Goal: Transaction & Acquisition: Purchase product/service

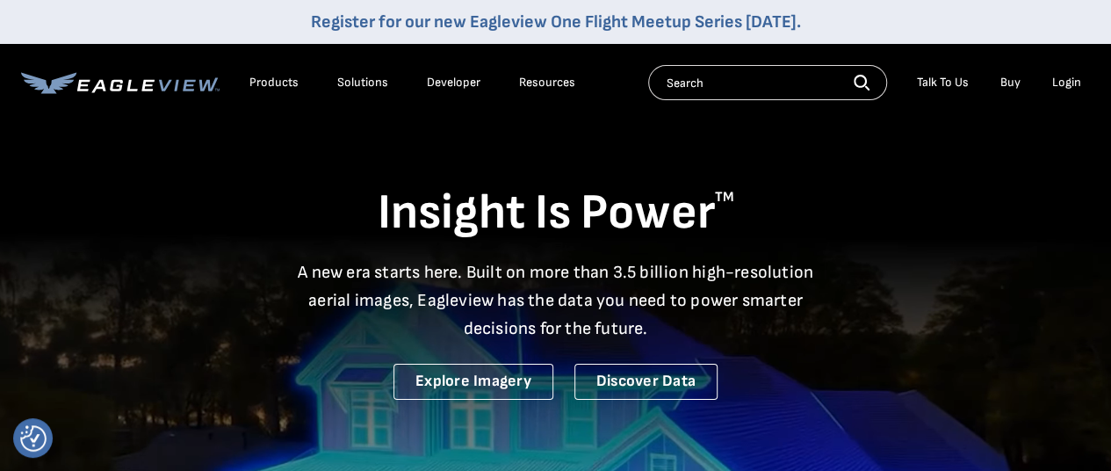
click at [1071, 79] on div "Login" at bounding box center [1066, 83] width 29 height 16
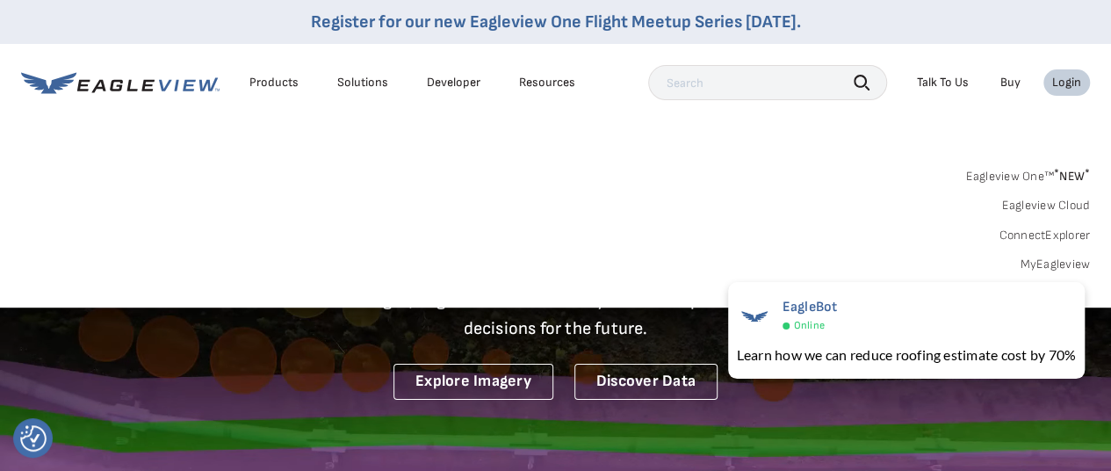
click at [1071, 79] on div "Login" at bounding box center [1066, 83] width 29 height 16
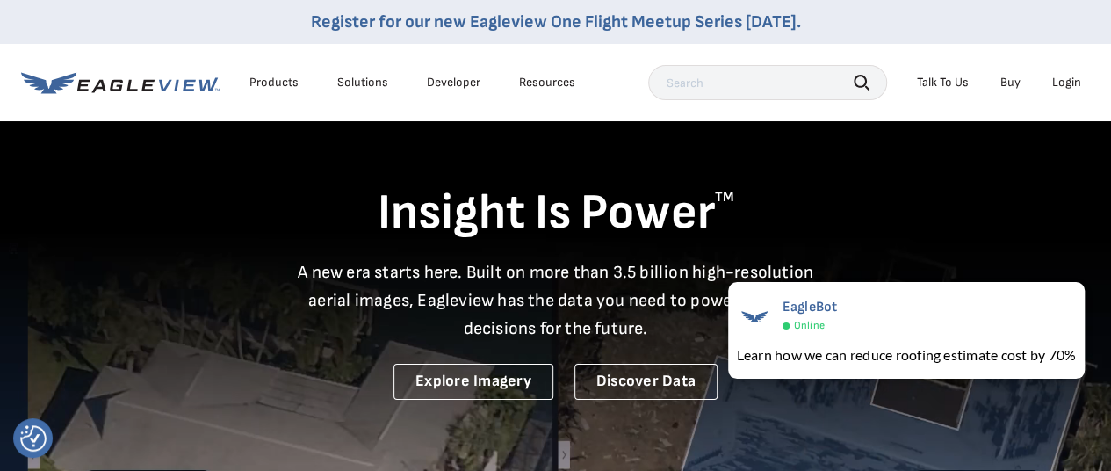
click at [1071, 79] on div "Login" at bounding box center [1066, 83] width 29 height 16
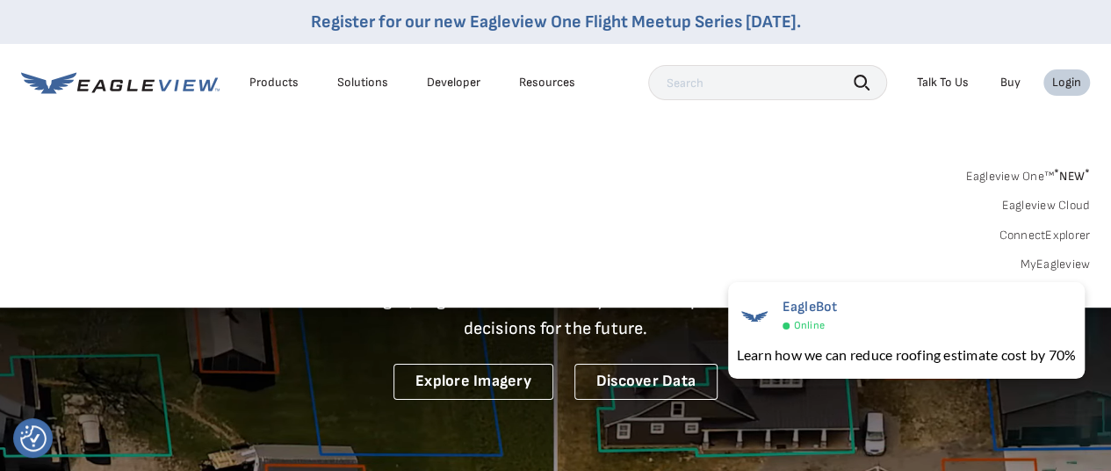
click at [1048, 266] on link "MyEagleview" at bounding box center [1055, 264] width 70 height 16
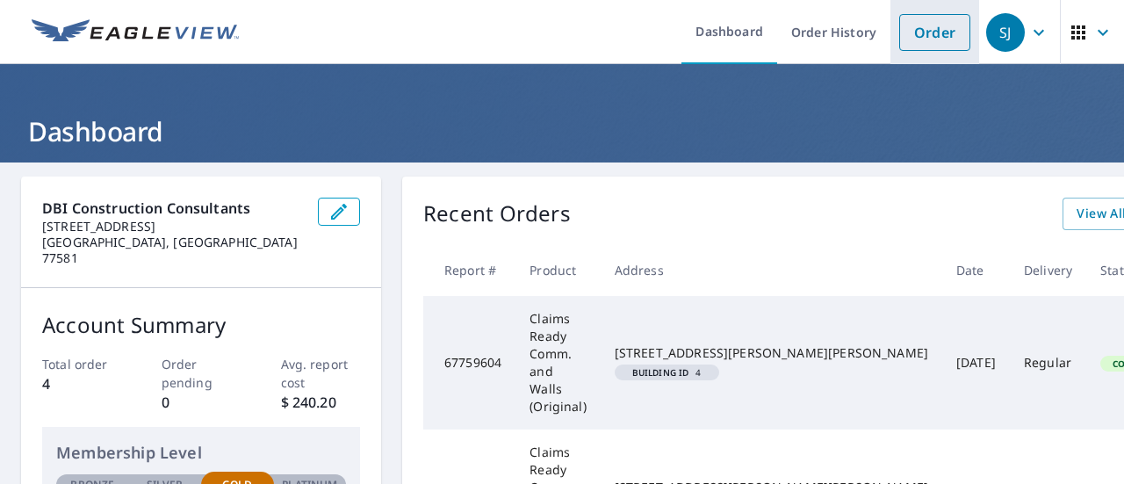
click at [924, 41] on link "Order" at bounding box center [934, 32] width 71 height 37
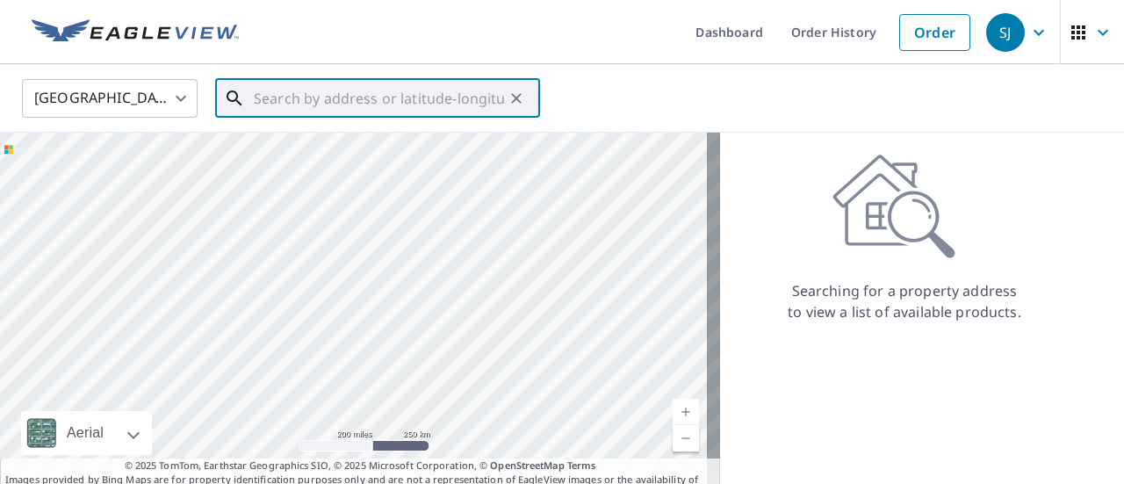
click at [457, 98] on input "text" at bounding box center [379, 98] width 250 height 49
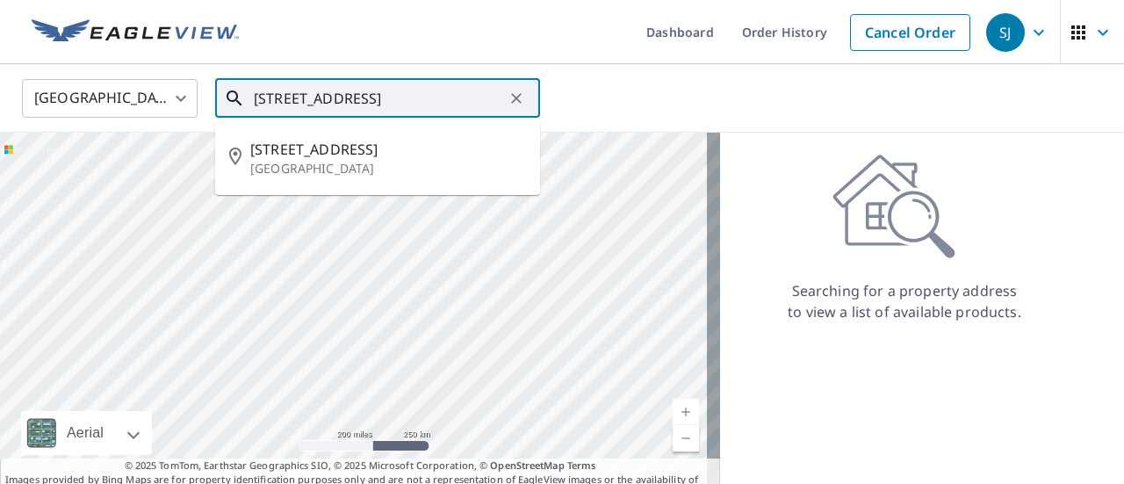
type input "6500 43rd st houston tx"
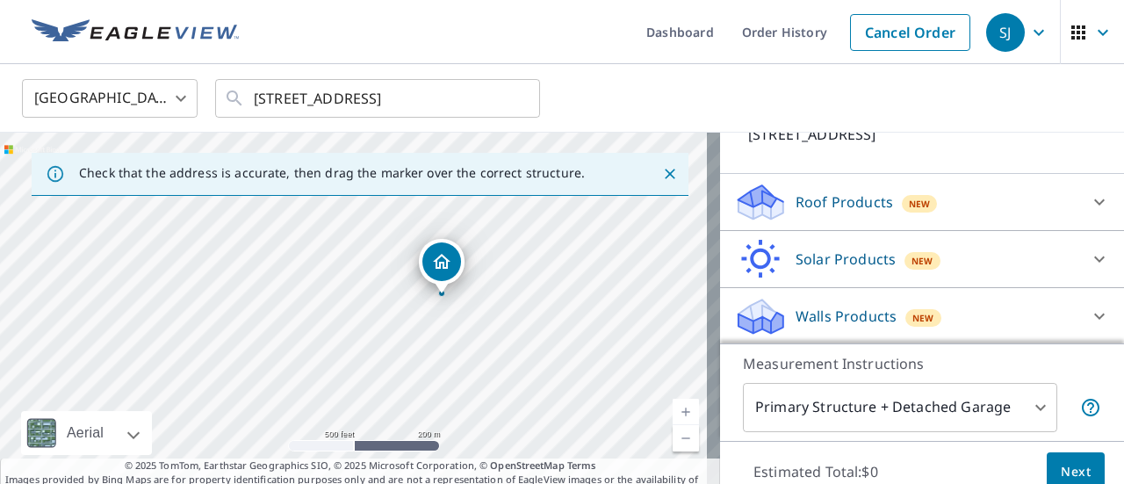
scroll to position [61, 0]
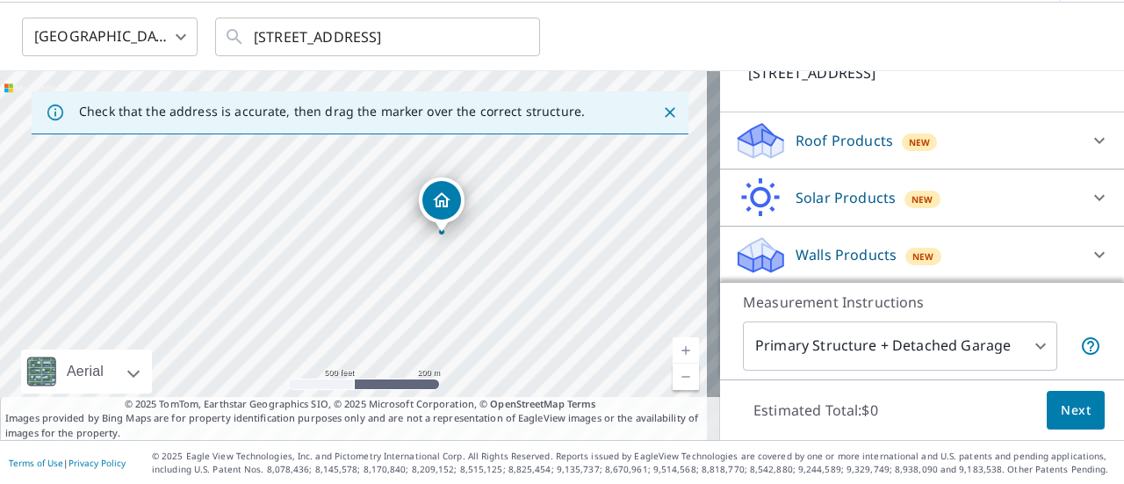
click at [869, 137] on p "Roof Products" at bounding box center [844, 140] width 97 height 21
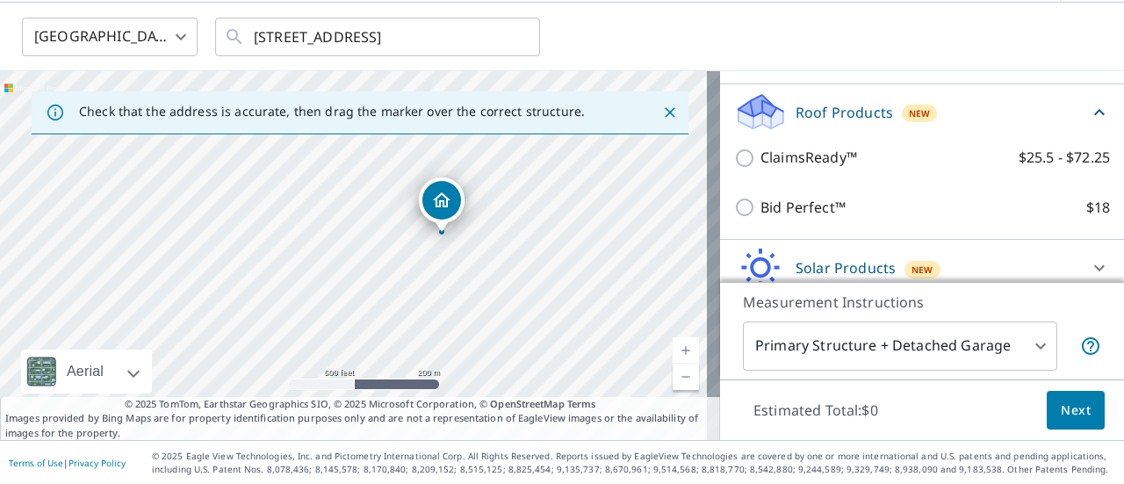
scroll to position [141, 0]
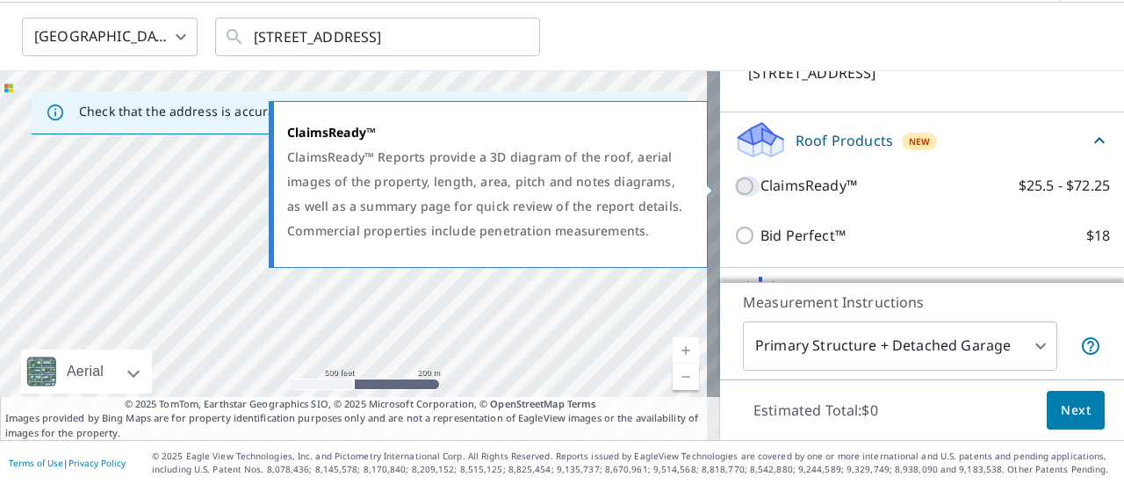
click at [734, 180] on input "ClaimsReady™ $25.5 - $72.25" at bounding box center [747, 186] width 26 height 21
checkbox input "true"
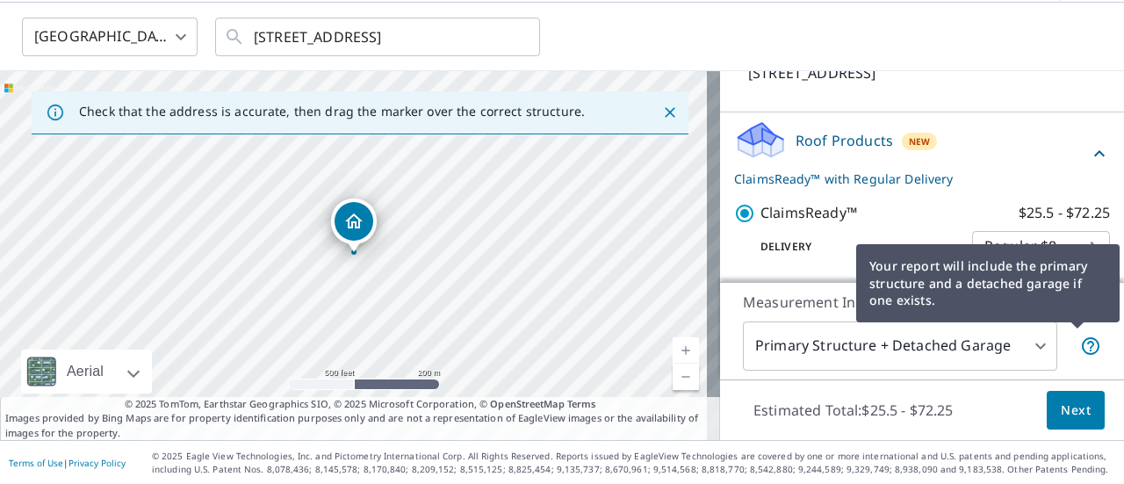
click at [1064, 238] on div "Your report will include the primary structure and a detached garage if one exi…" at bounding box center [987, 283] width 263 height 103
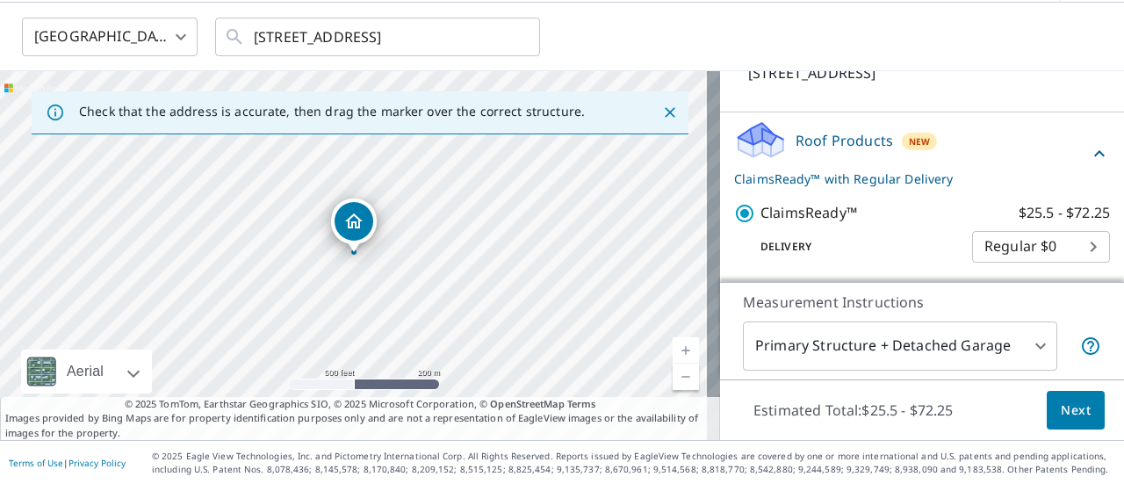
click at [968, 249] on body "SJ SJ Dashboard Order History Cancel Order SJ United States US ​ 6500 43rd st h…" at bounding box center [562, 242] width 1124 height 484
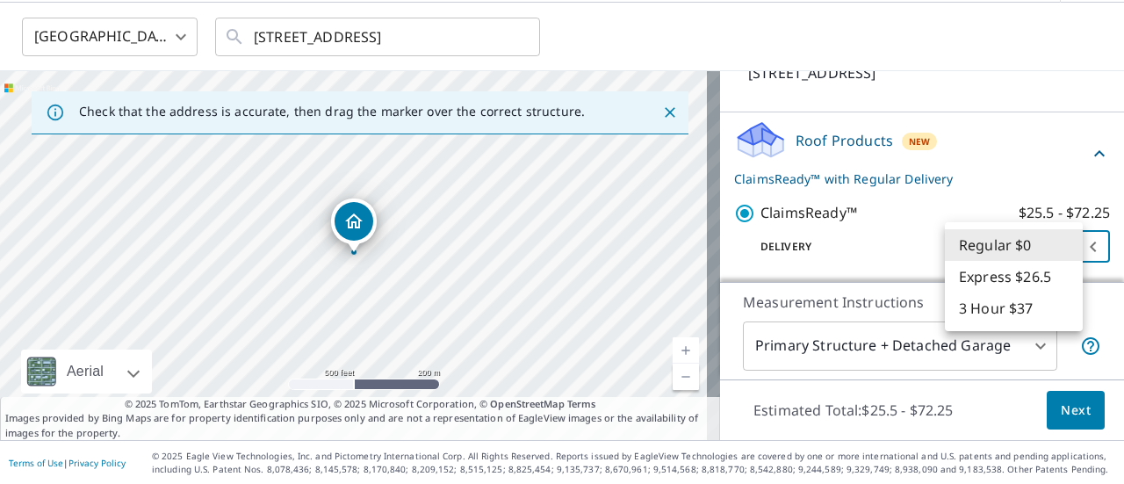
click at [910, 225] on div at bounding box center [562, 242] width 1124 height 484
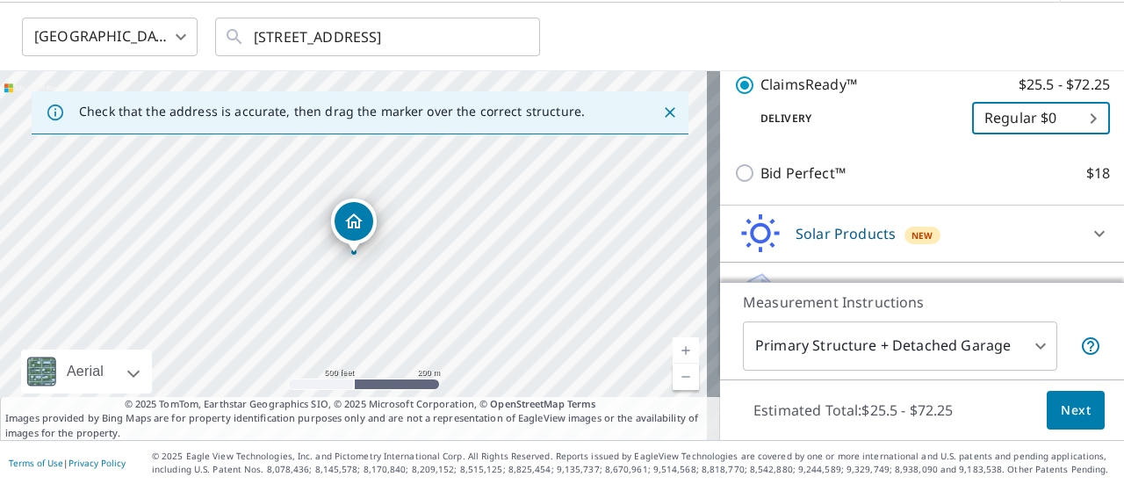
scroll to position [306, 0]
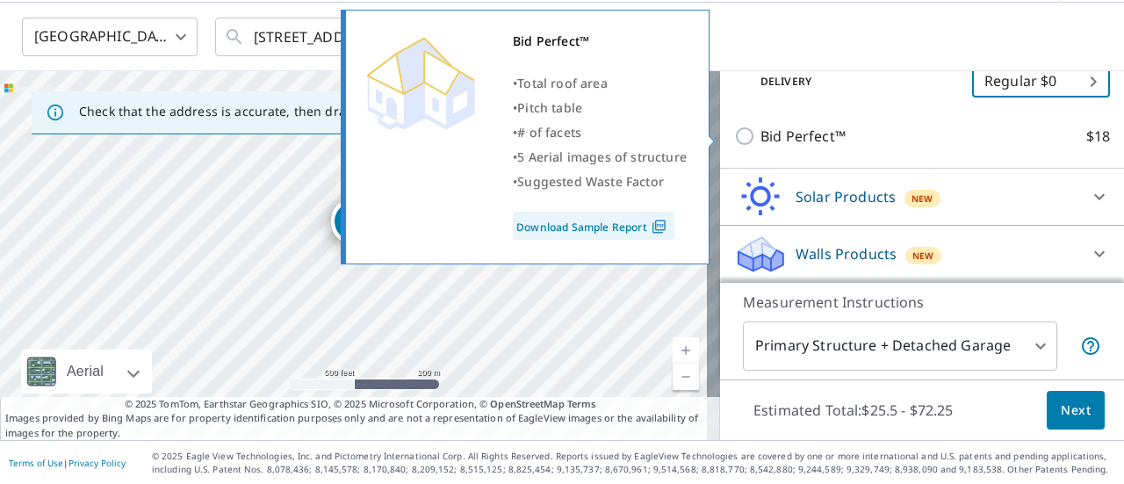
click at [734, 138] on input "Bid Perfect™ $18" at bounding box center [747, 136] width 26 height 21
checkbox input "true"
checkbox input "false"
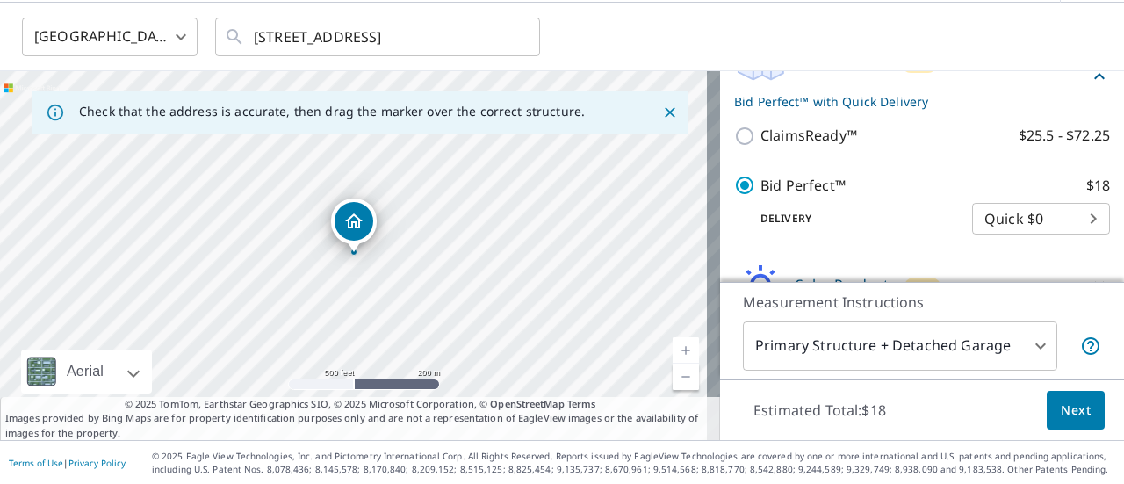
scroll to position [218, 0]
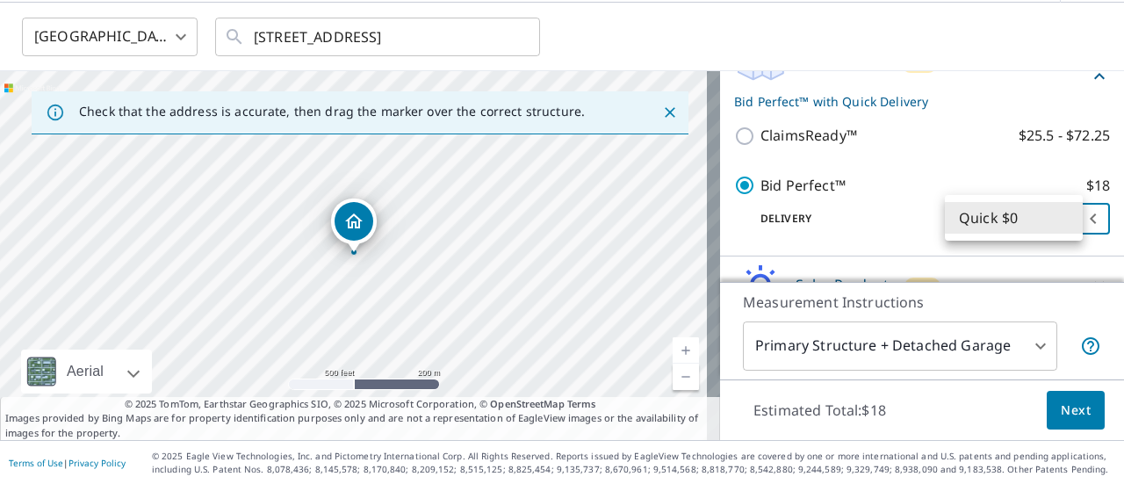
click at [1021, 226] on body "SJ SJ Dashboard Order History Cancel Order SJ United States US ​ 6500 43rd st h…" at bounding box center [562, 242] width 1124 height 484
click at [1021, 226] on li "Quick $0" at bounding box center [1014, 218] width 138 height 32
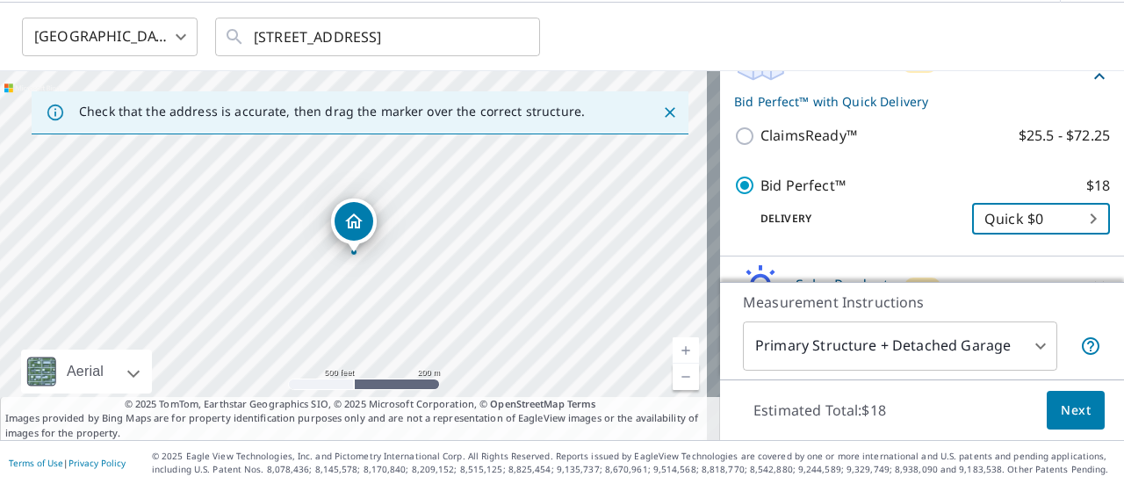
click at [1066, 406] on span "Next" at bounding box center [1076, 411] width 30 height 22
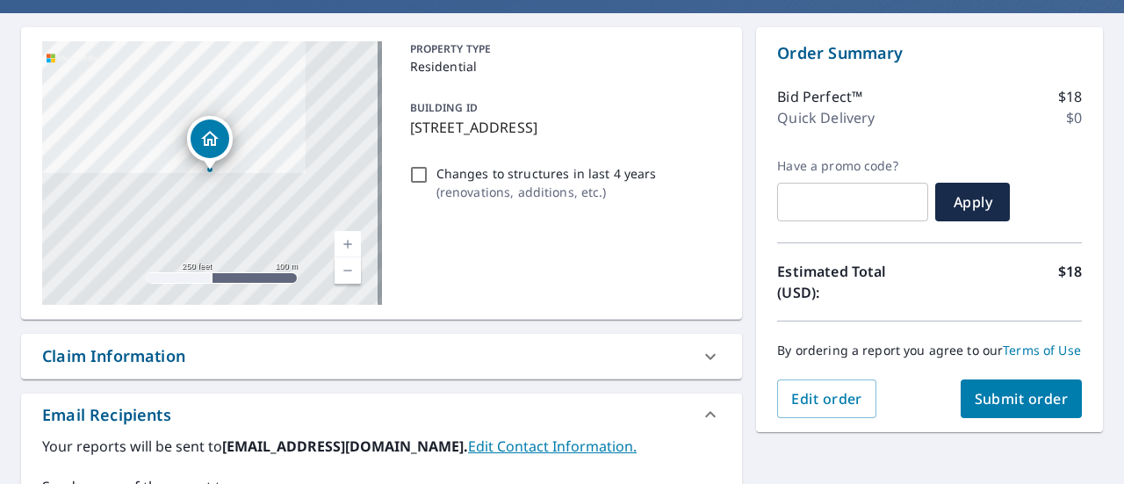
scroll to position [237, 0]
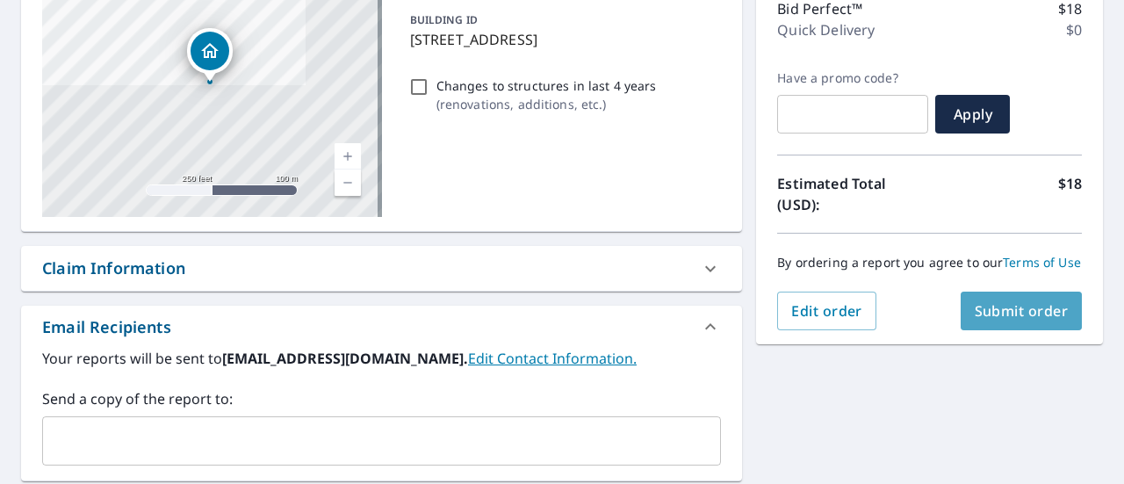
click at [1005, 321] on span "Submit order" at bounding box center [1022, 310] width 94 height 19
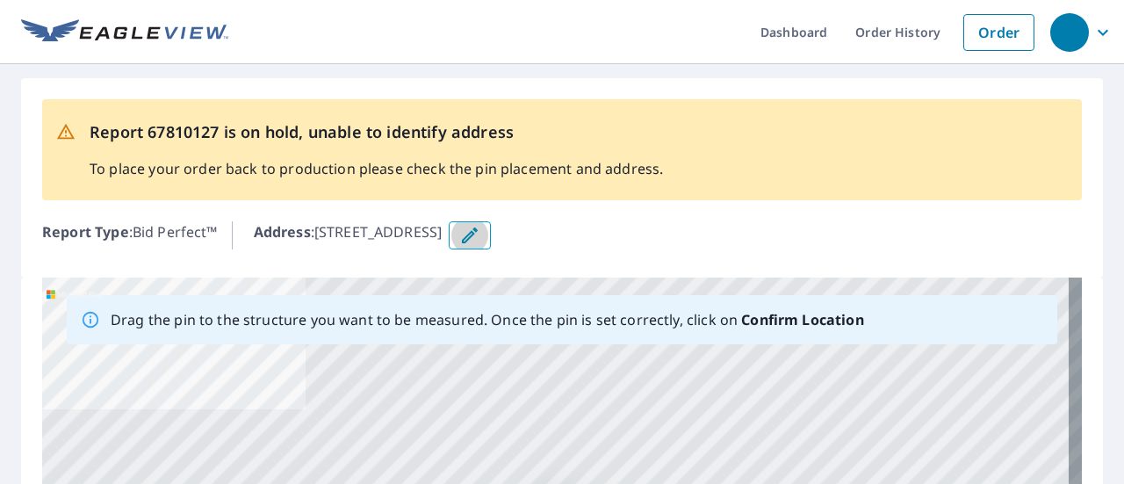
click at [480, 240] on icon "button" at bounding box center [469, 235] width 21 height 21
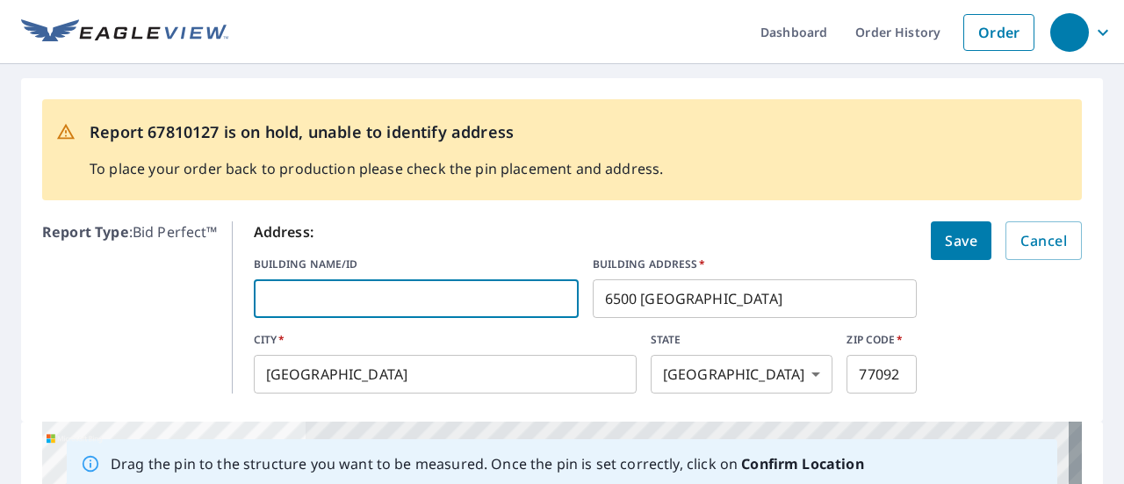
click at [344, 305] on input "text" at bounding box center [416, 298] width 325 height 49
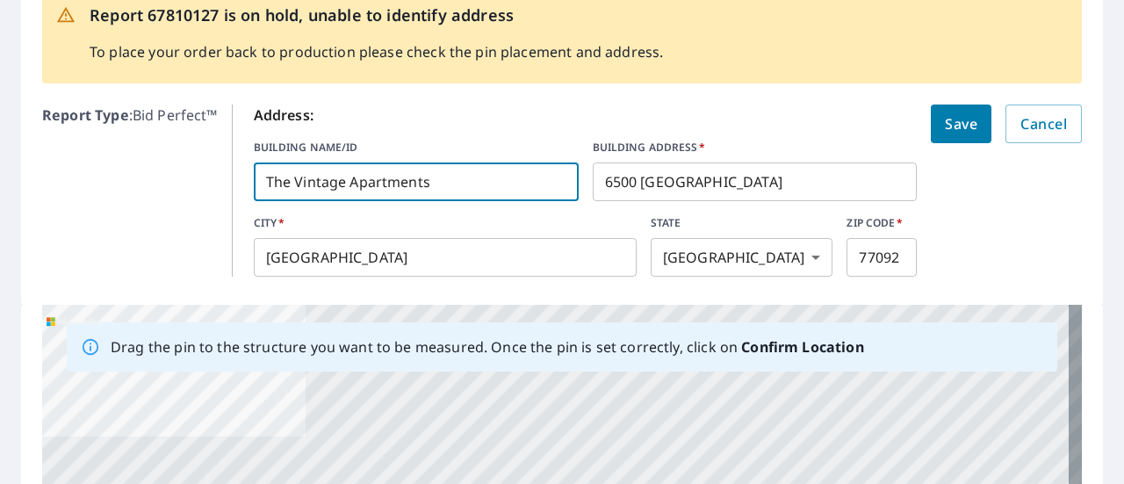
scroll to position [128, 0]
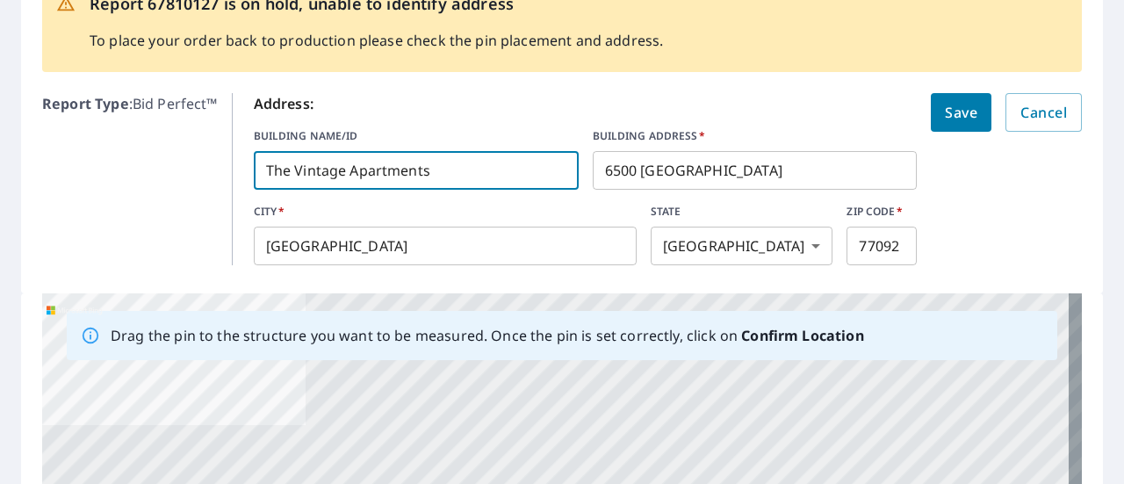
type input "The Vintage Apartments"
click at [683, 171] on input "6500 43rd St" at bounding box center [755, 170] width 325 height 49
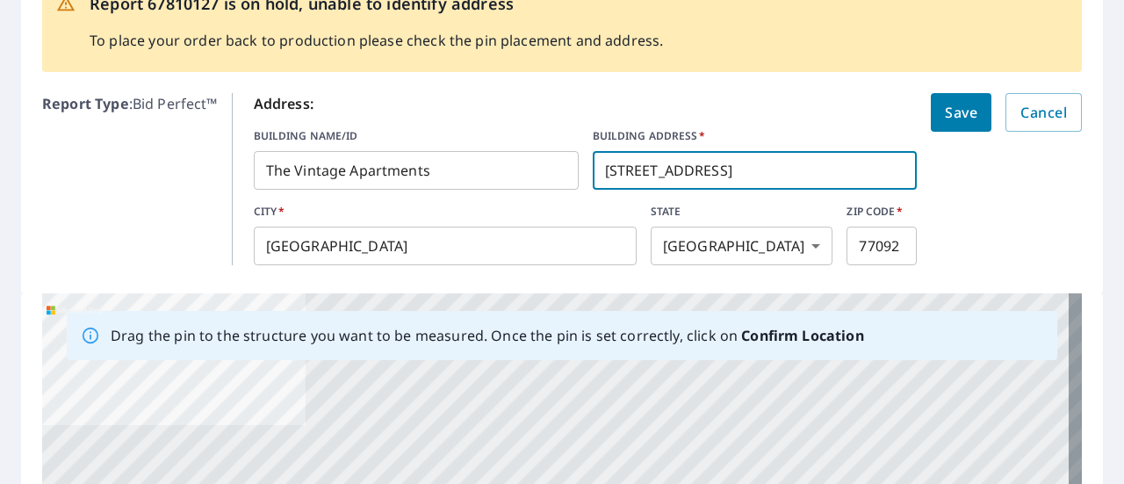
type input "6500 43rd Street"
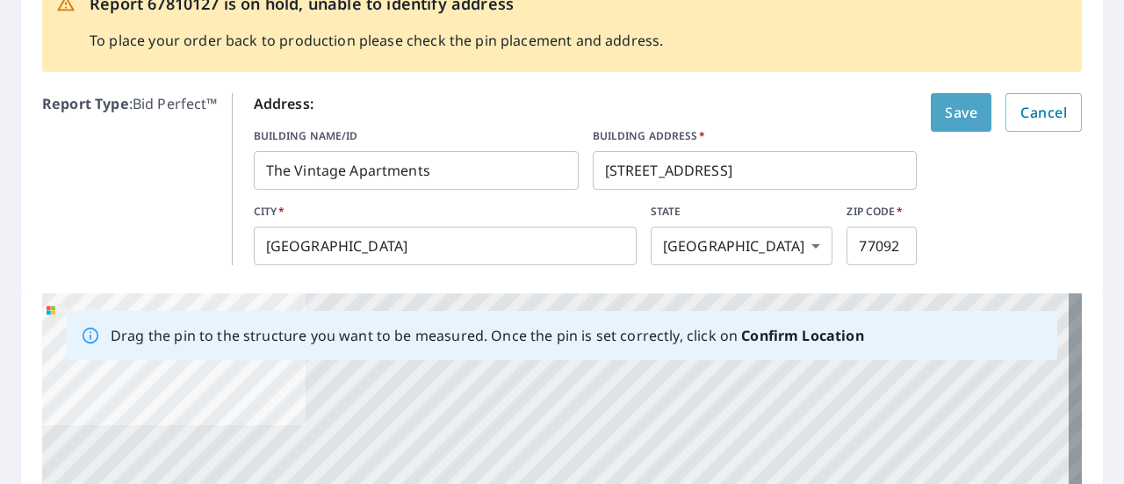
click at [946, 117] on span "Save" at bounding box center [961, 112] width 32 height 25
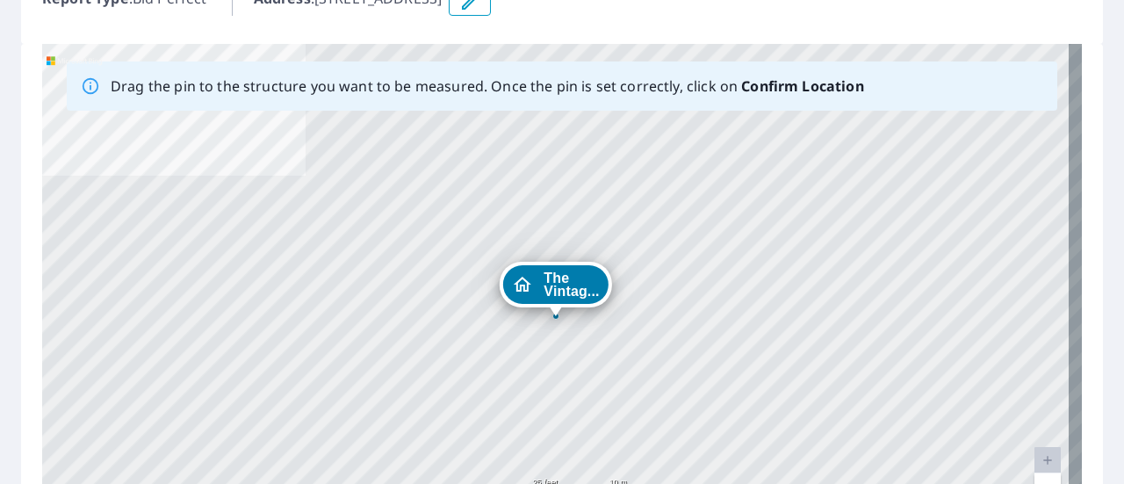
scroll to position [269, 0]
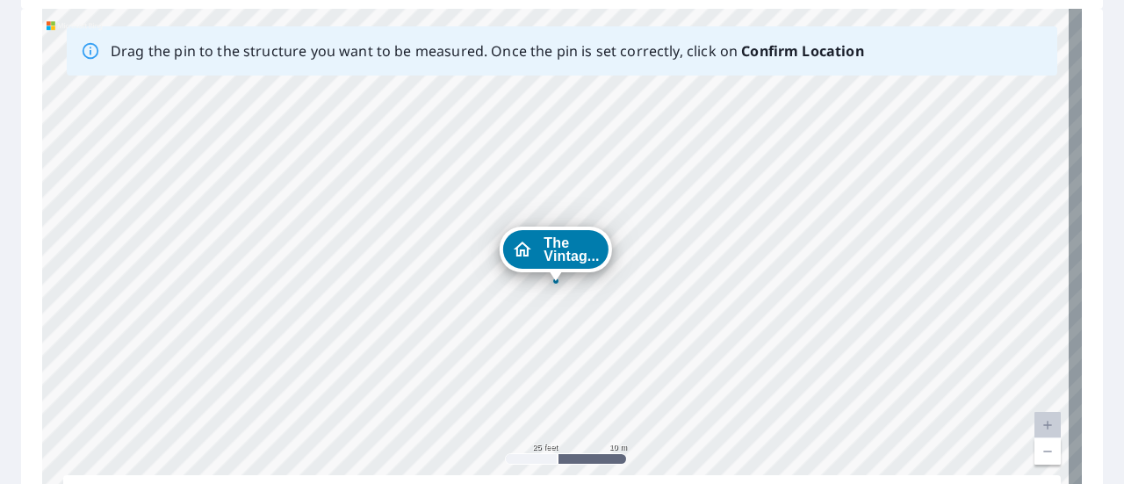
click at [565, 249] on span "The Vintag..." at bounding box center [571, 249] width 55 height 26
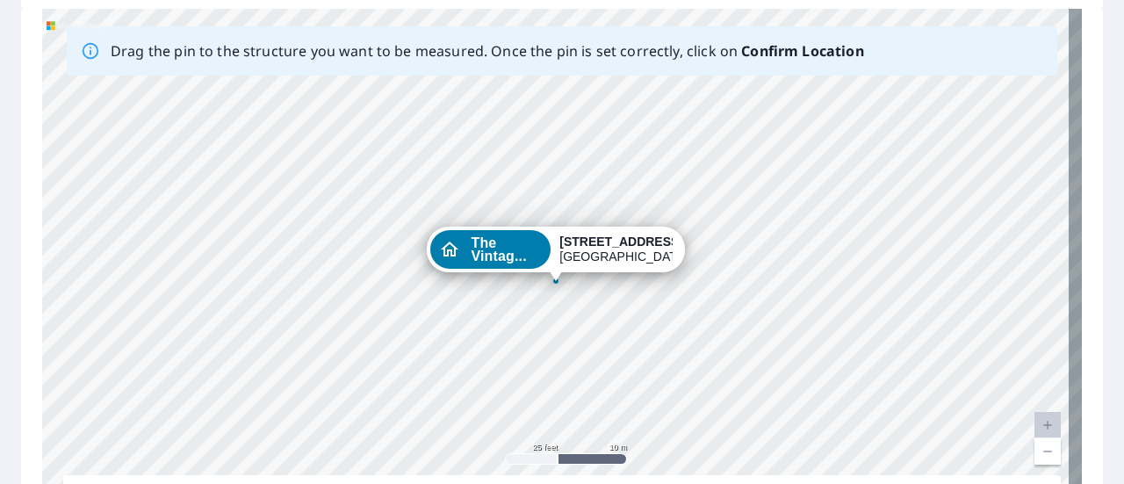
click at [561, 177] on div "The Vintag... 6500 43rd Street Houston, TX 77092" at bounding box center [562, 284] width 1040 height 551
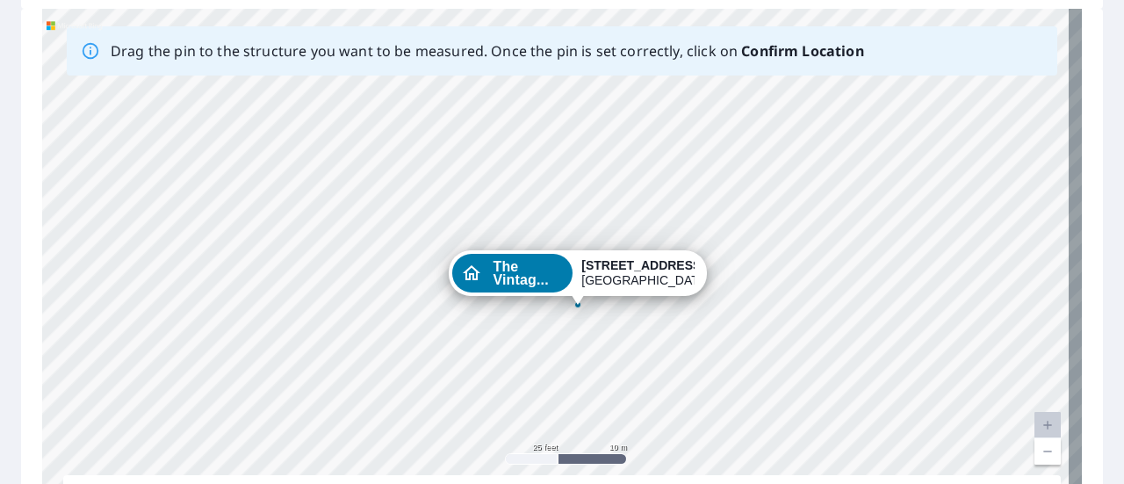
click at [532, 278] on span "The Vintag..." at bounding box center [528, 273] width 71 height 26
click at [536, 270] on span "The Vintag..." at bounding box center [528, 273] width 71 height 26
click at [646, 269] on strong "6500 43rd Street" at bounding box center [643, 265] width 124 height 14
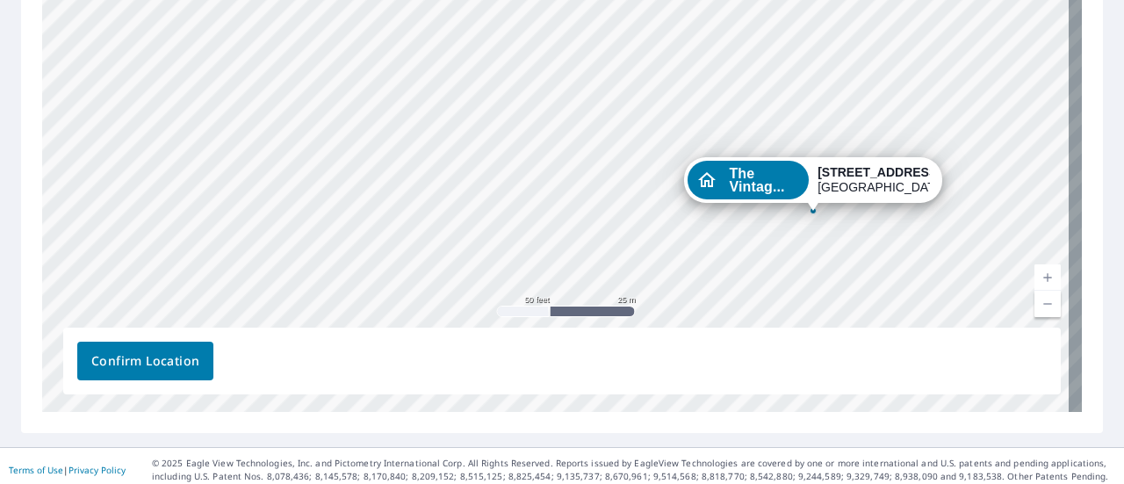
scroll to position [423, 0]
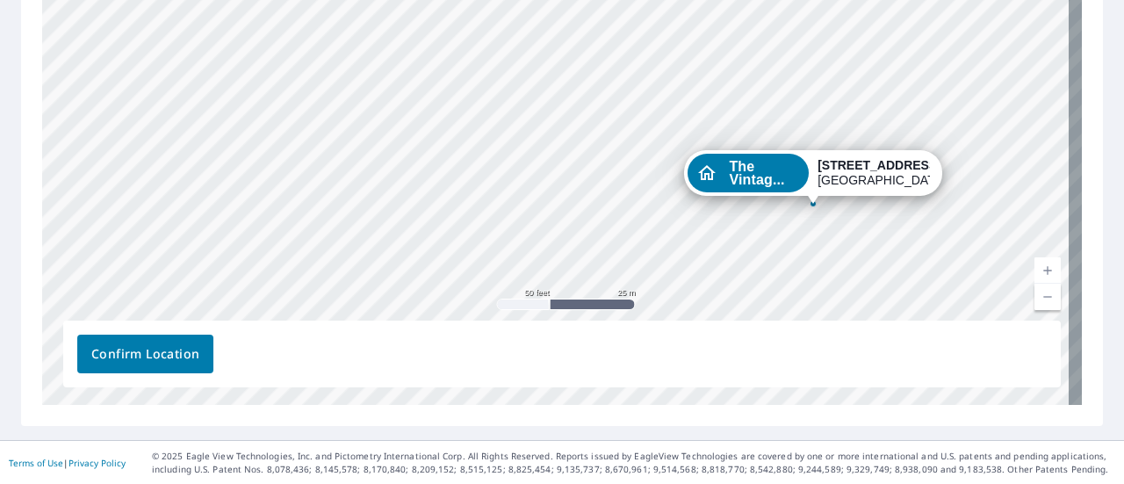
click at [184, 350] on span "Confirm Location" at bounding box center [145, 354] width 108 height 22
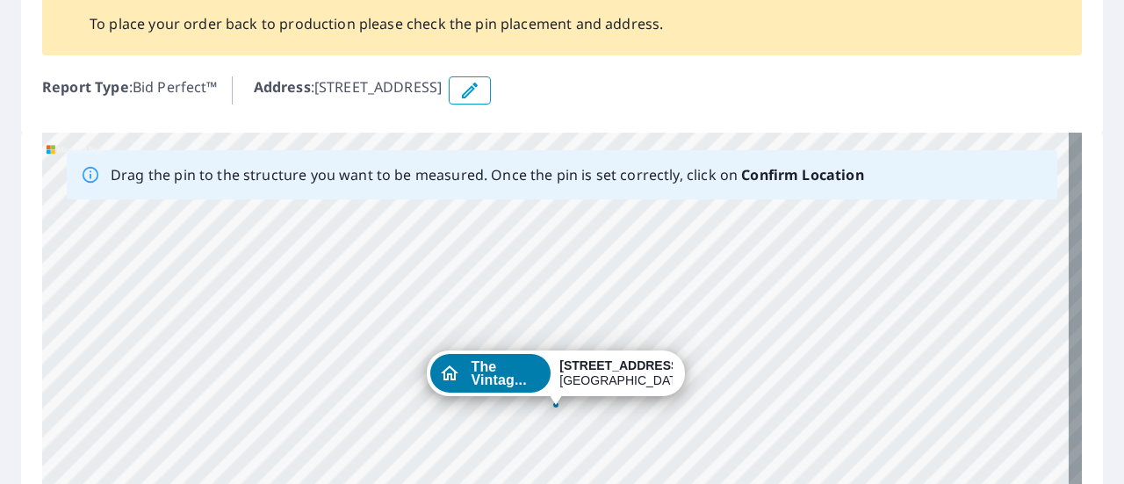
scroll to position [263, 0]
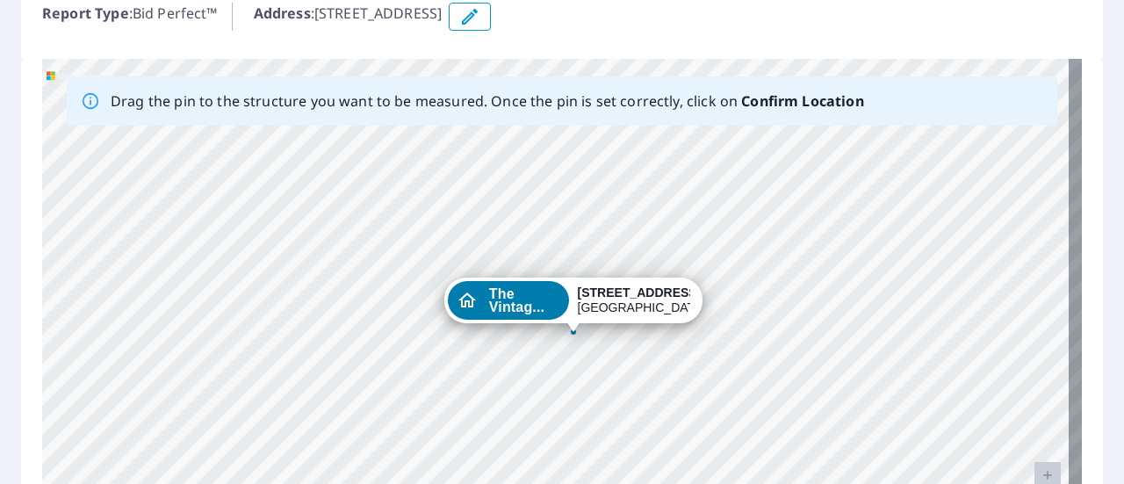
click at [602, 291] on strong "6500 43rd Street" at bounding box center [640, 292] width 124 height 14
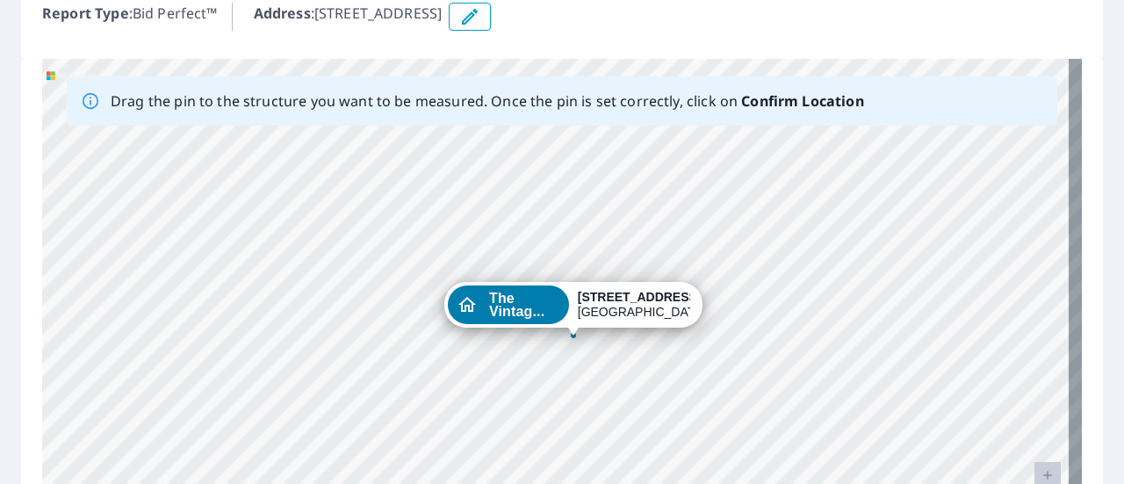
click at [607, 299] on div "The Vintag... 6500 43rd Street Houston, TX 77092" at bounding box center [562, 334] width 1040 height 551
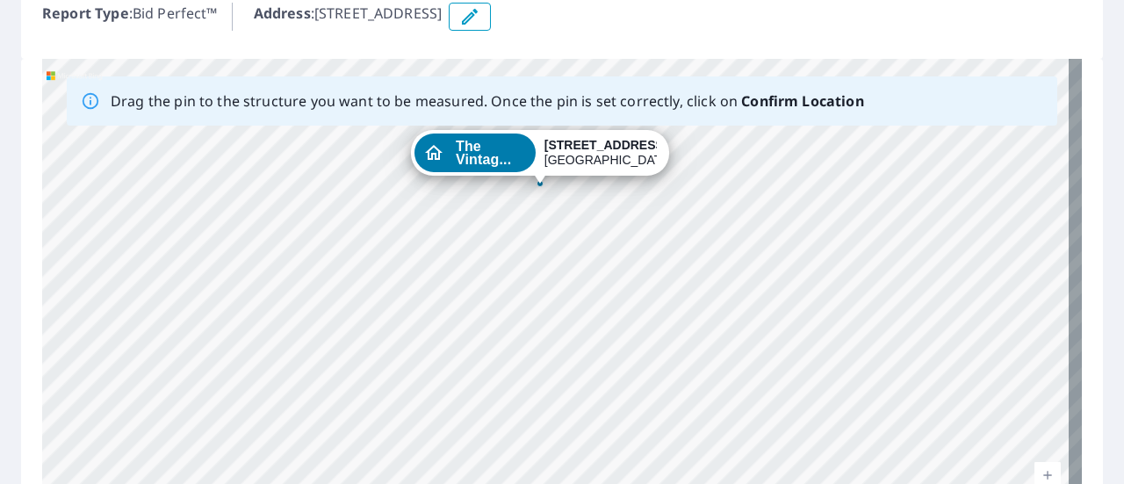
drag, startPoint x: 634, startPoint y: 338, endPoint x: 515, endPoint y: 155, distance: 218.3
click at [515, 155] on div "The Vintag... 6500 43rd Street Houston, TX 77092" at bounding box center [562, 334] width 1040 height 551
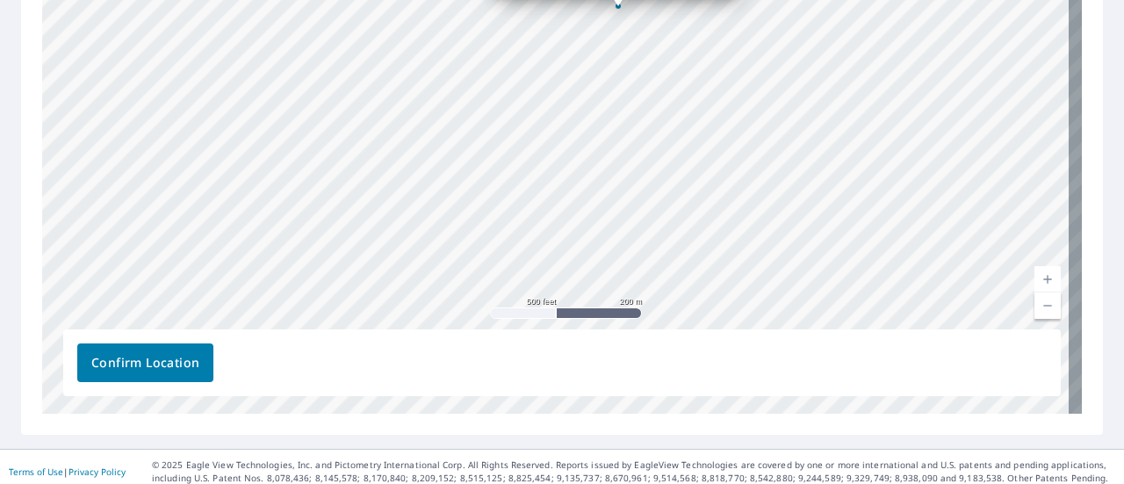
scroll to position [468, 0]
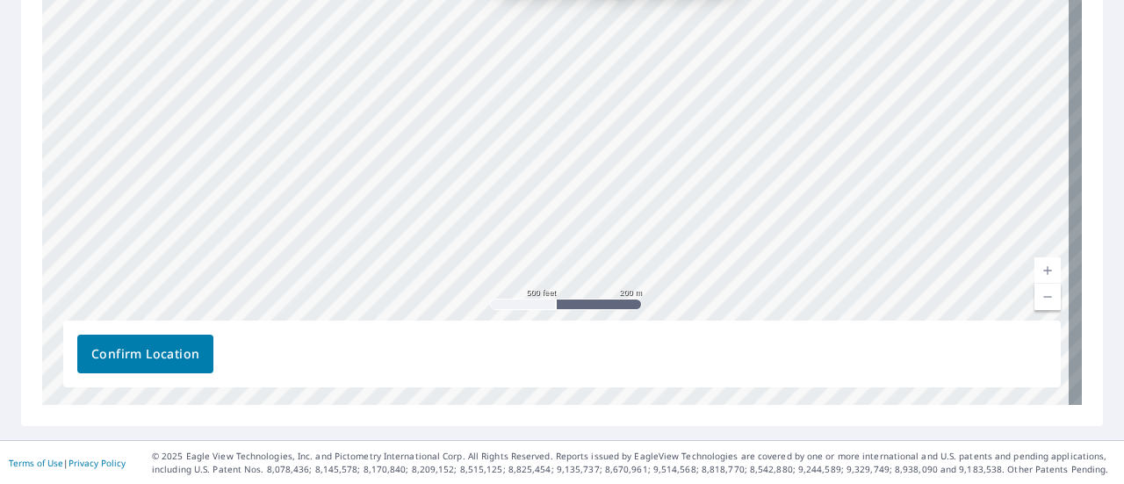
click at [193, 357] on span "Confirm Location" at bounding box center [145, 354] width 108 height 22
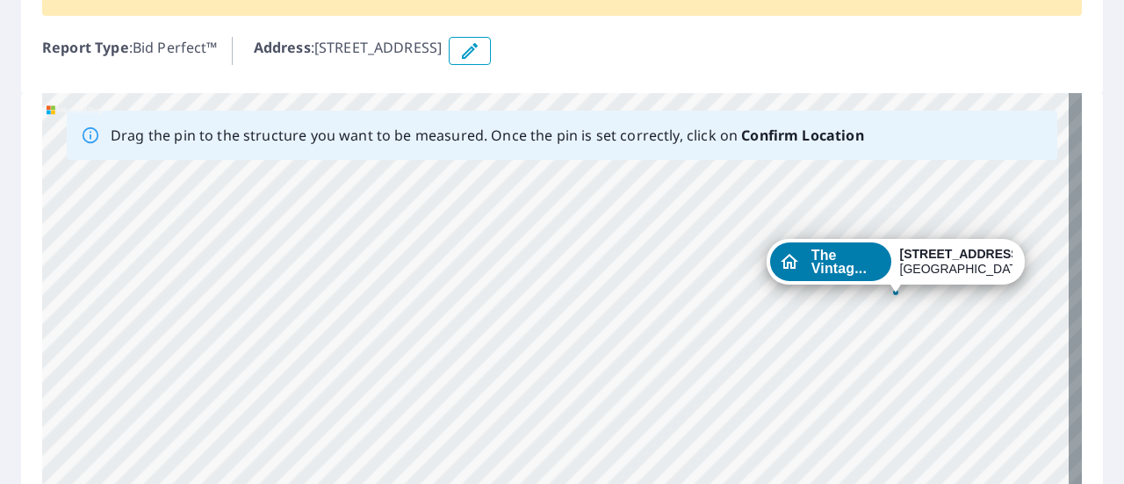
scroll to position [466, 0]
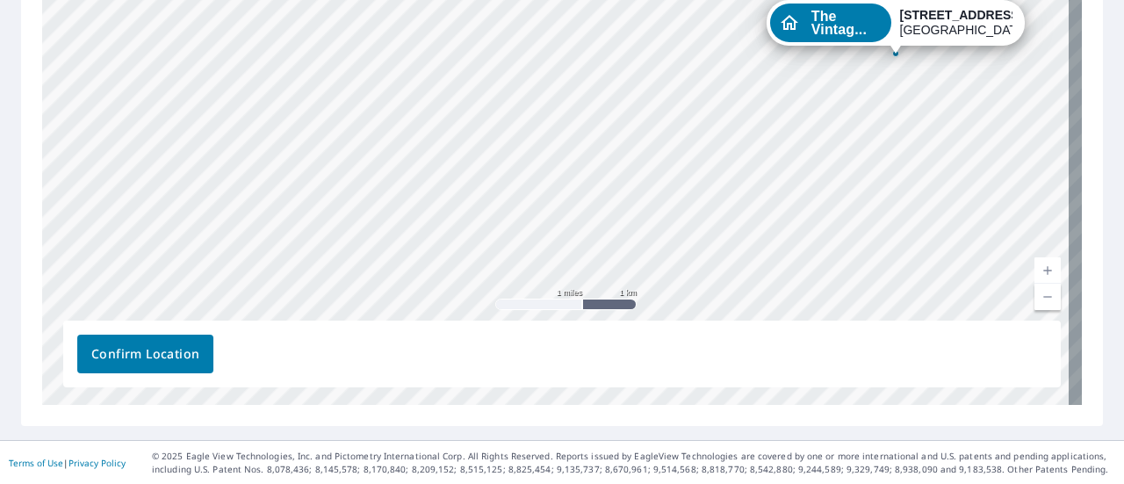
click at [160, 363] on span "Confirm Location" at bounding box center [145, 354] width 108 height 22
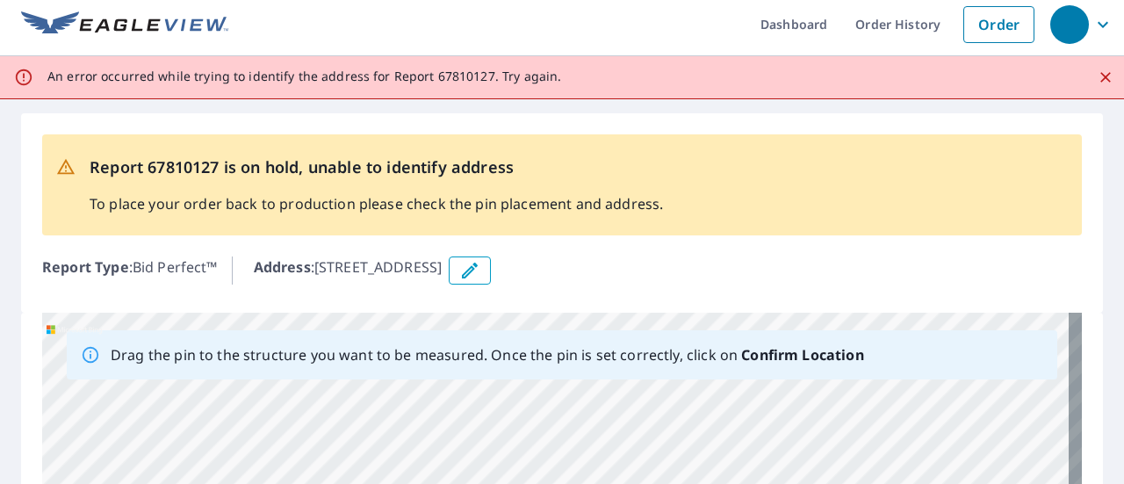
scroll to position [0, 0]
